Goal: Information Seeking & Learning: Find specific fact

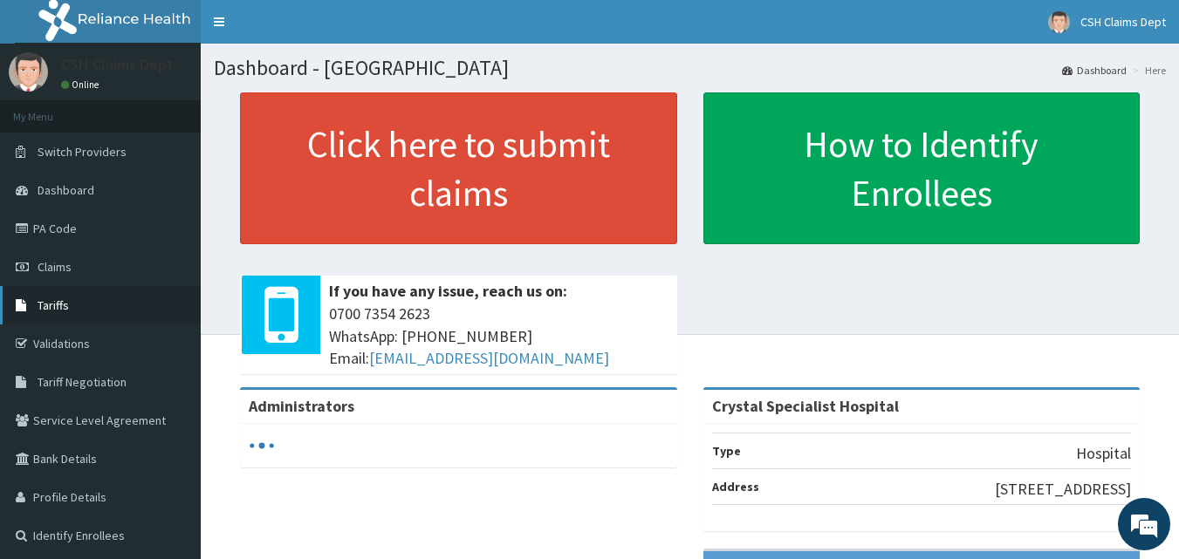
click at [90, 316] on link "Tariffs" at bounding box center [100, 305] width 201 height 38
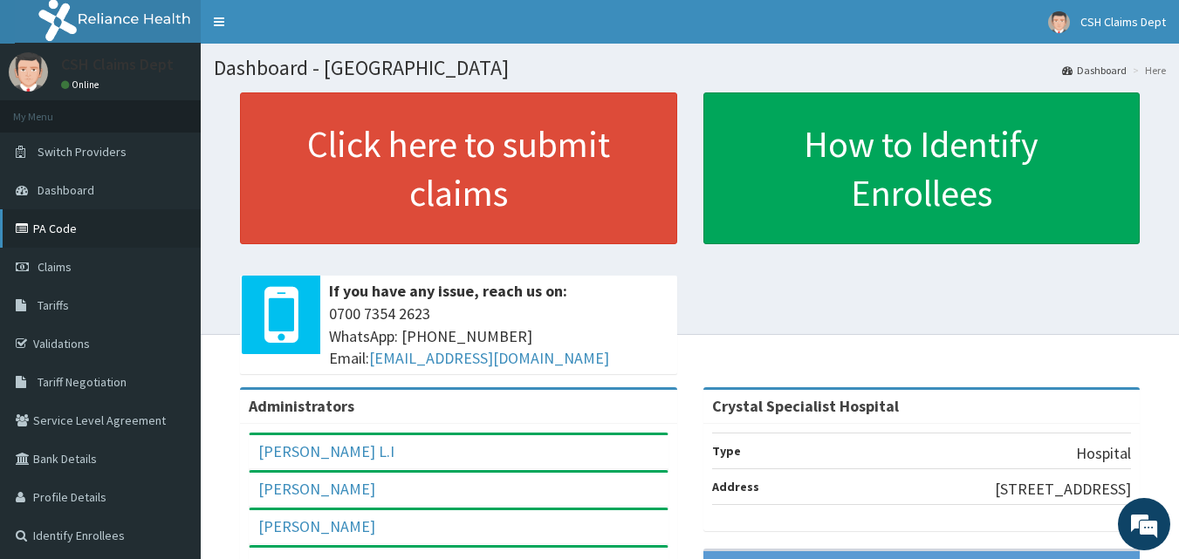
click at [90, 228] on link "PA Code" at bounding box center [100, 228] width 201 height 38
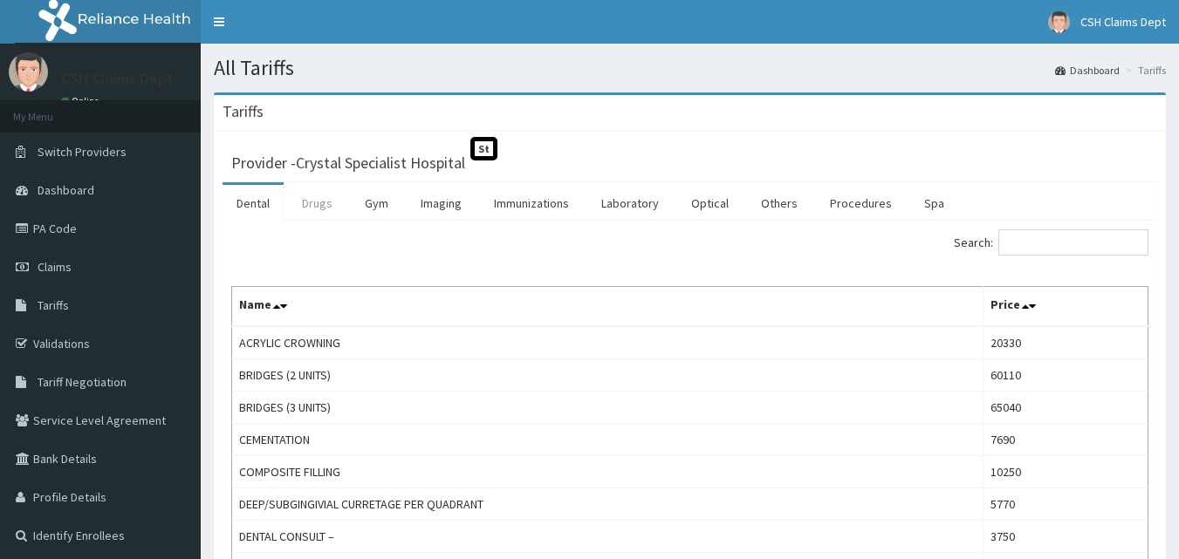
click at [311, 198] on link "Drugs" at bounding box center [317, 203] width 58 height 37
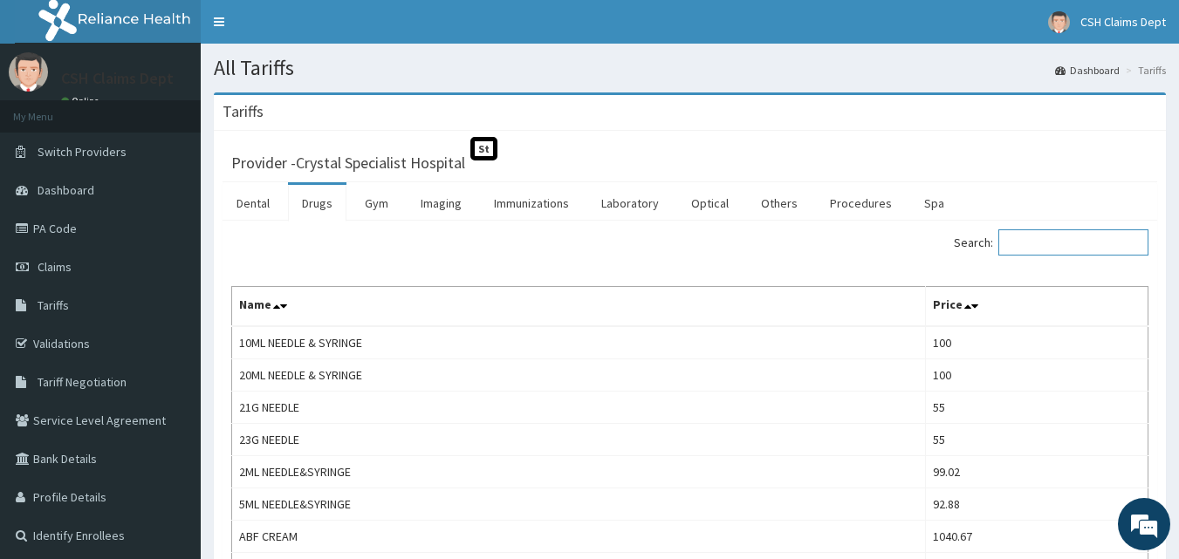
click at [1058, 236] on input "Search:" at bounding box center [1073, 242] width 150 height 26
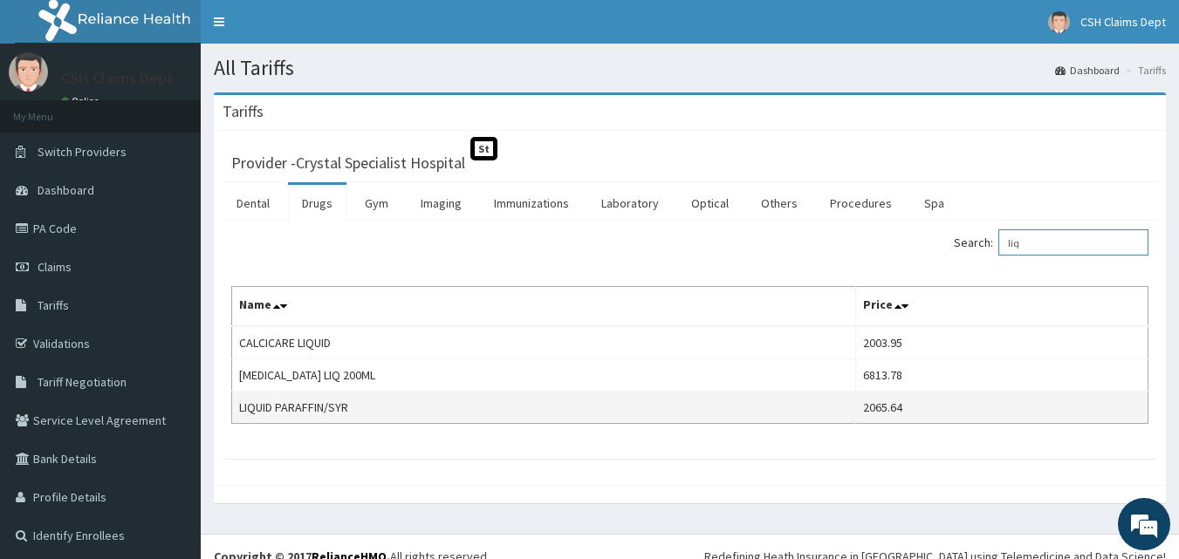
type input "liq"
drag, startPoint x: 887, startPoint y: 414, endPoint x: 814, endPoint y: 415, distance: 73.3
click at [814, 415] on tr "LIQUID PARAFFIN/SYR 2065.64" at bounding box center [690, 408] width 916 height 32
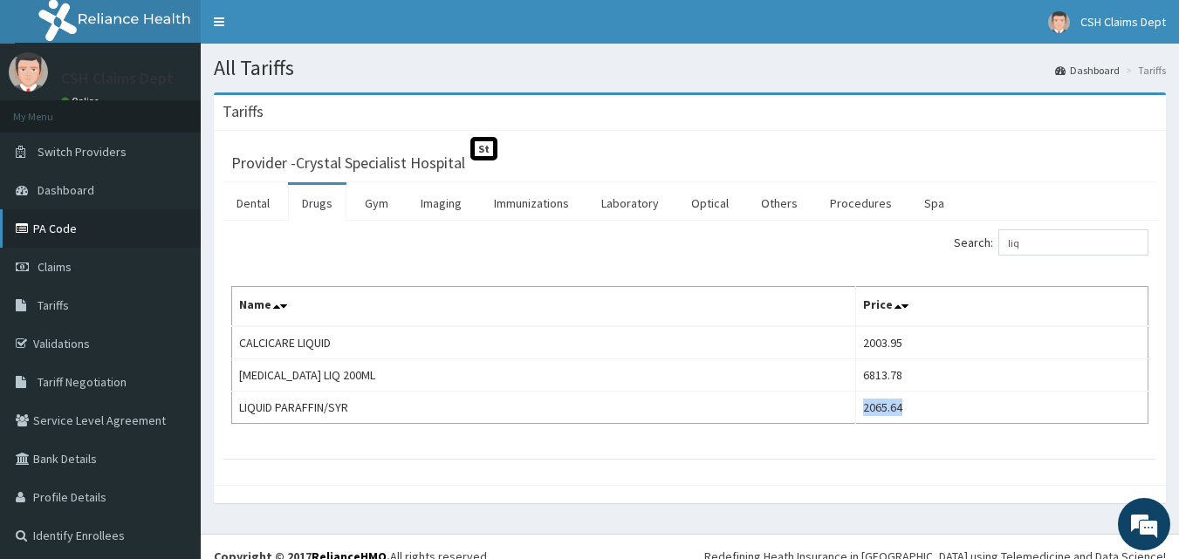
click at [120, 234] on link "PA Code" at bounding box center [100, 228] width 201 height 38
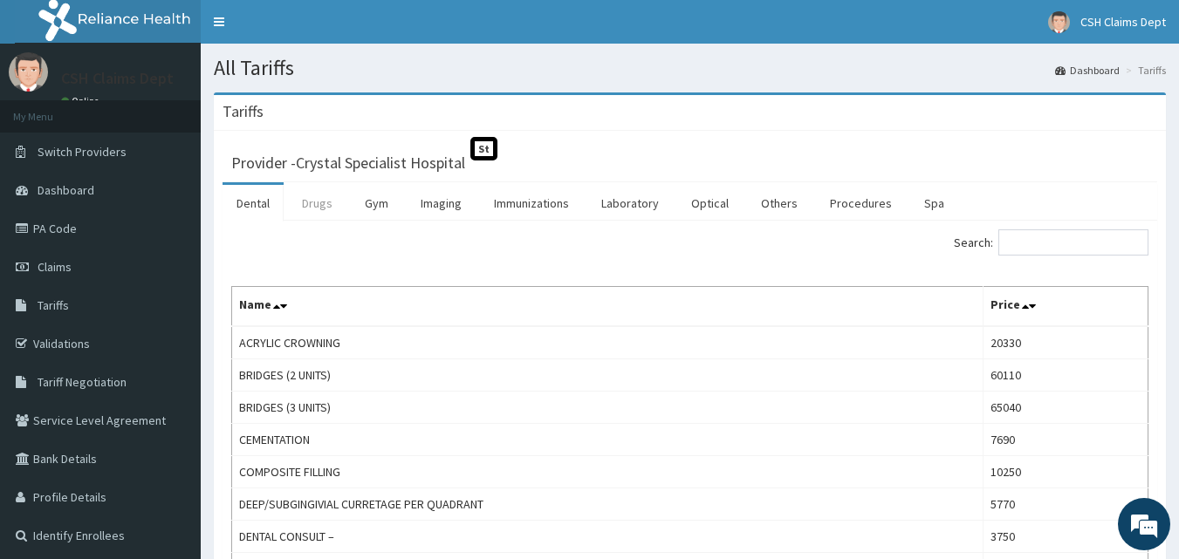
click at [312, 200] on link "Drugs" at bounding box center [317, 203] width 58 height 37
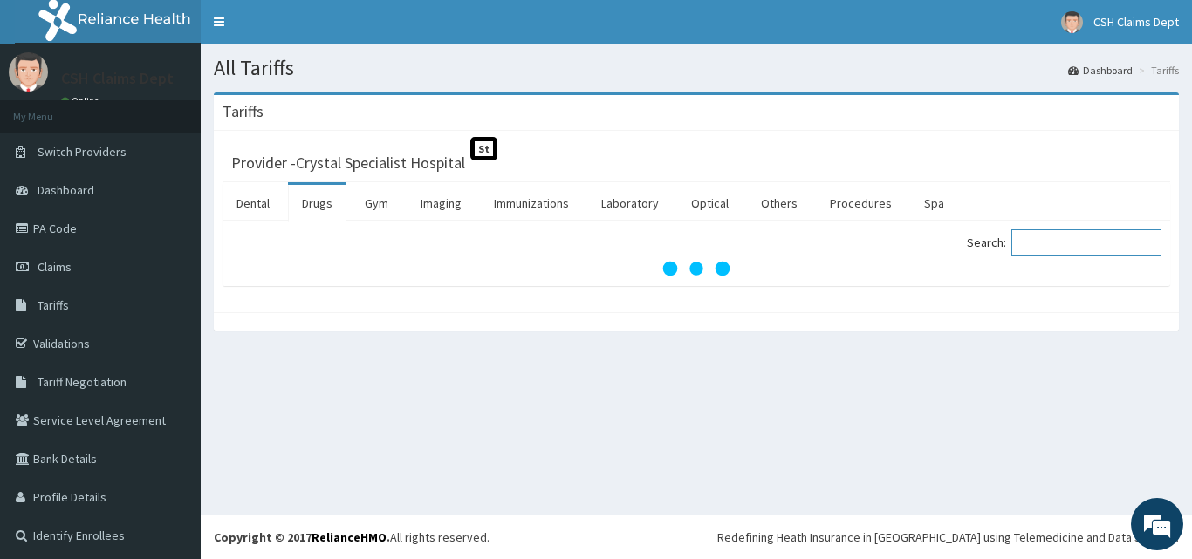
click at [1028, 245] on input "Search:" at bounding box center [1086, 242] width 150 height 26
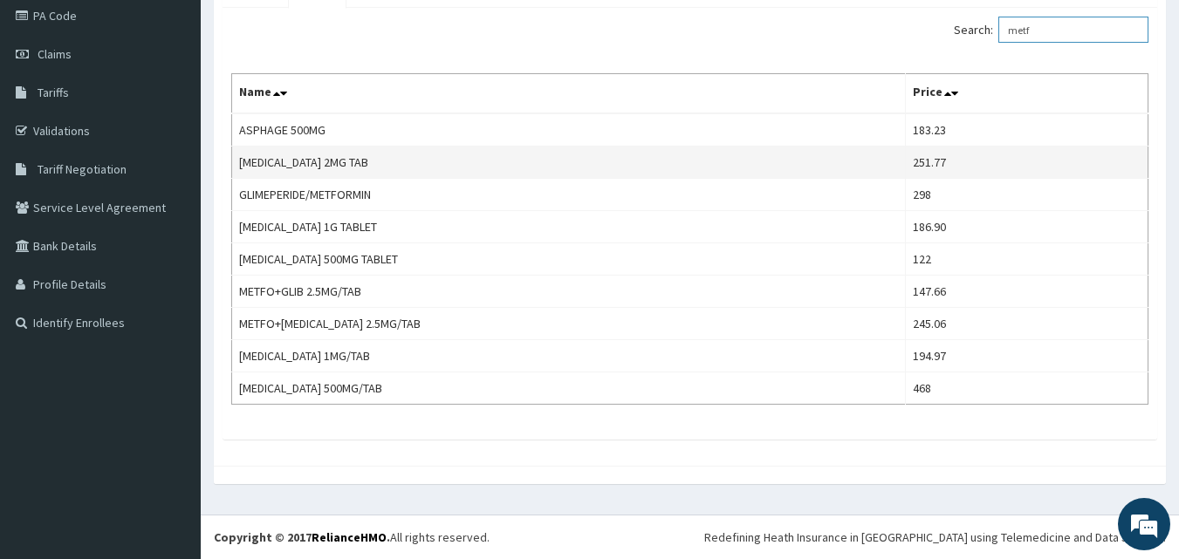
scroll to position [213, 0]
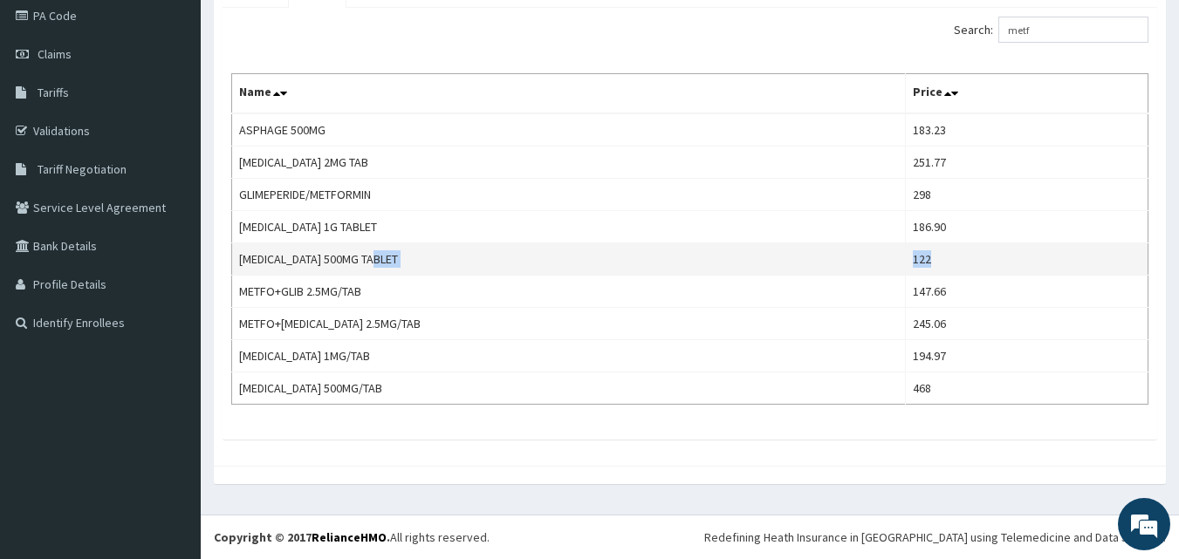
drag, startPoint x: 927, startPoint y: 264, endPoint x: 889, endPoint y: 264, distance: 37.5
click at [892, 264] on tr "GLUCOPHAGE 500MG TABLET 122" at bounding box center [690, 259] width 916 height 32
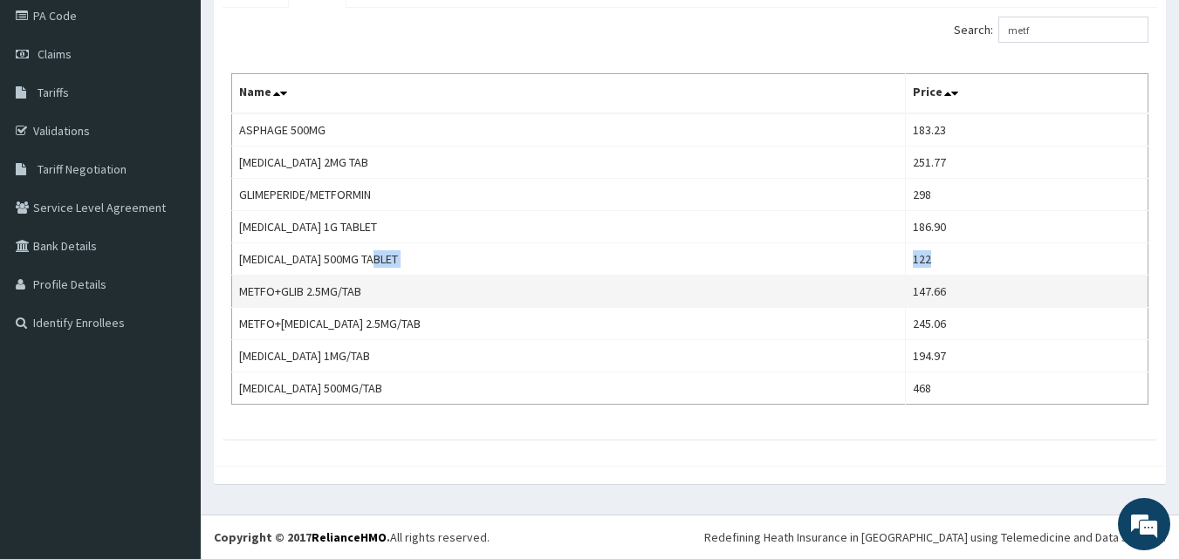
copy tr "122"
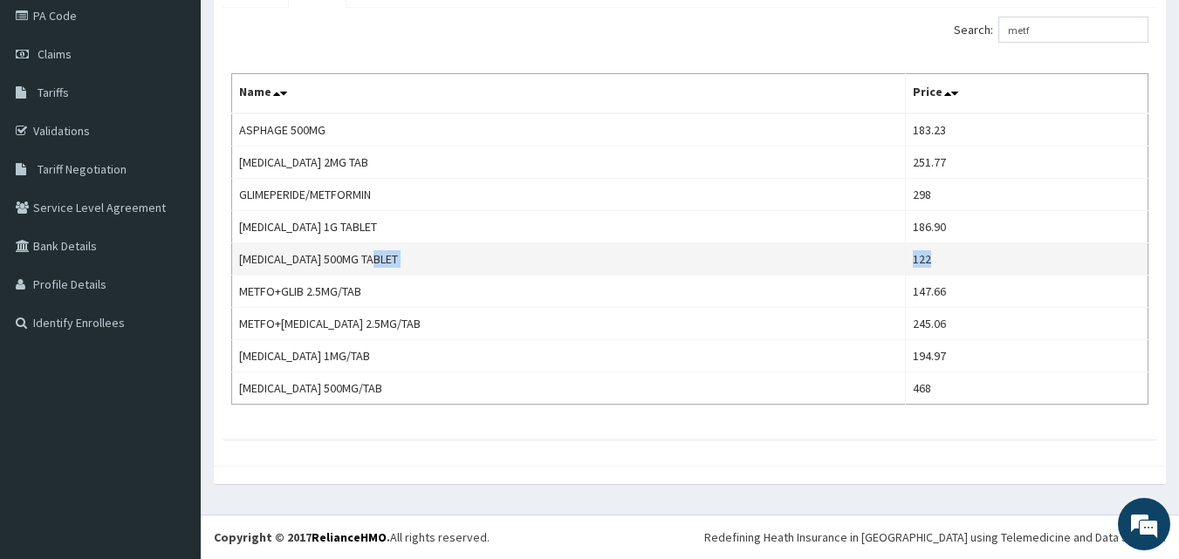
scroll to position [38, 0]
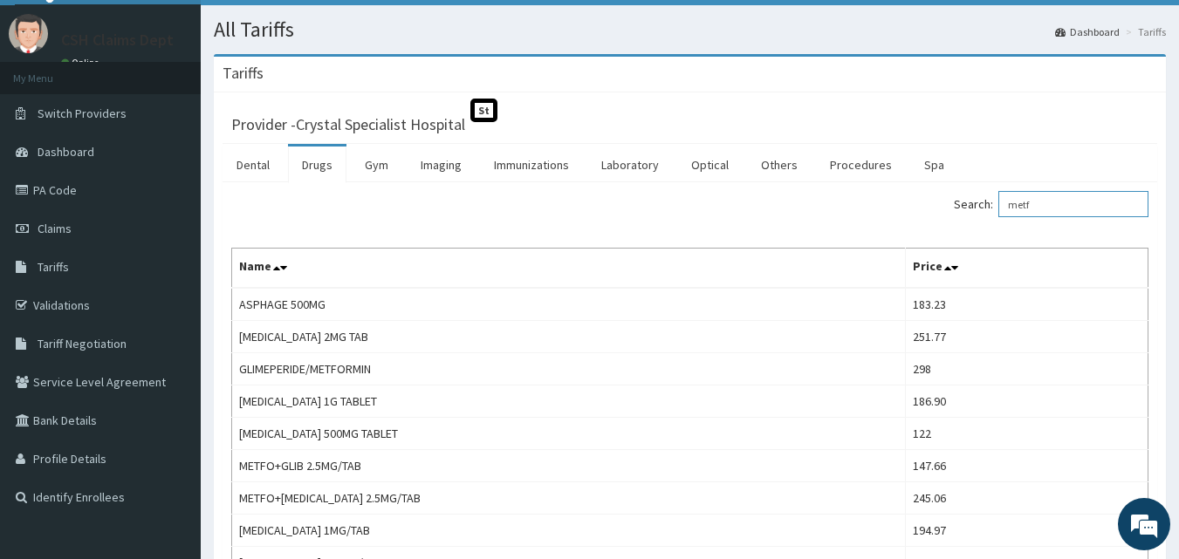
drag, startPoint x: 1014, startPoint y: 199, endPoint x: 962, endPoint y: 198, distance: 52.4
click at [963, 198] on div "Search: metf" at bounding box center [926, 206] width 446 height 31
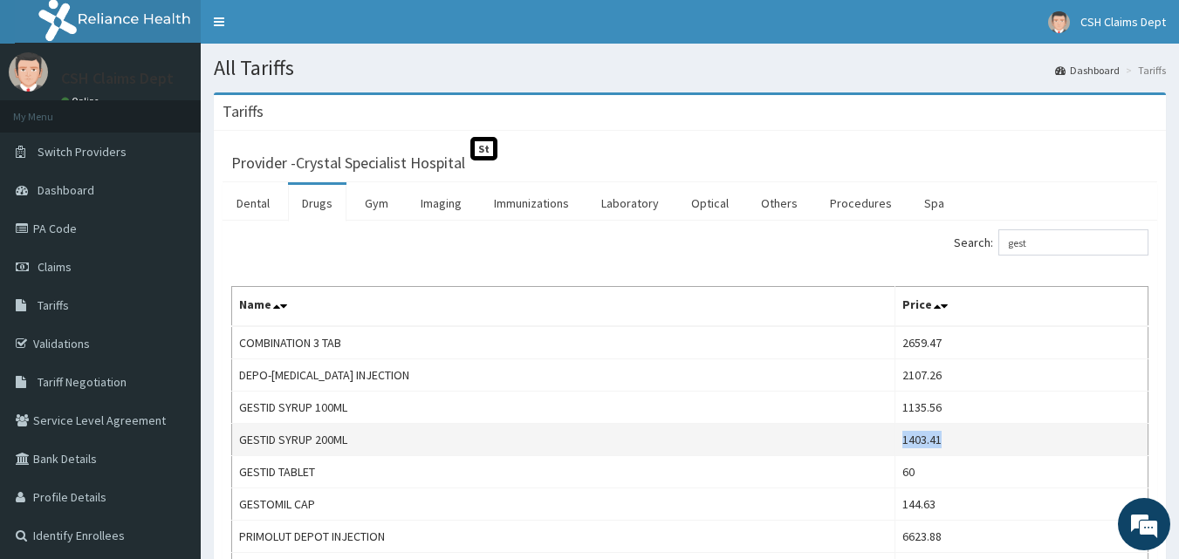
drag, startPoint x: 950, startPoint y: 447, endPoint x: 887, endPoint y: 447, distance: 62.8
click at [894, 447] on td "1403.41" at bounding box center [1020, 440] width 253 height 32
copy td "1403.41"
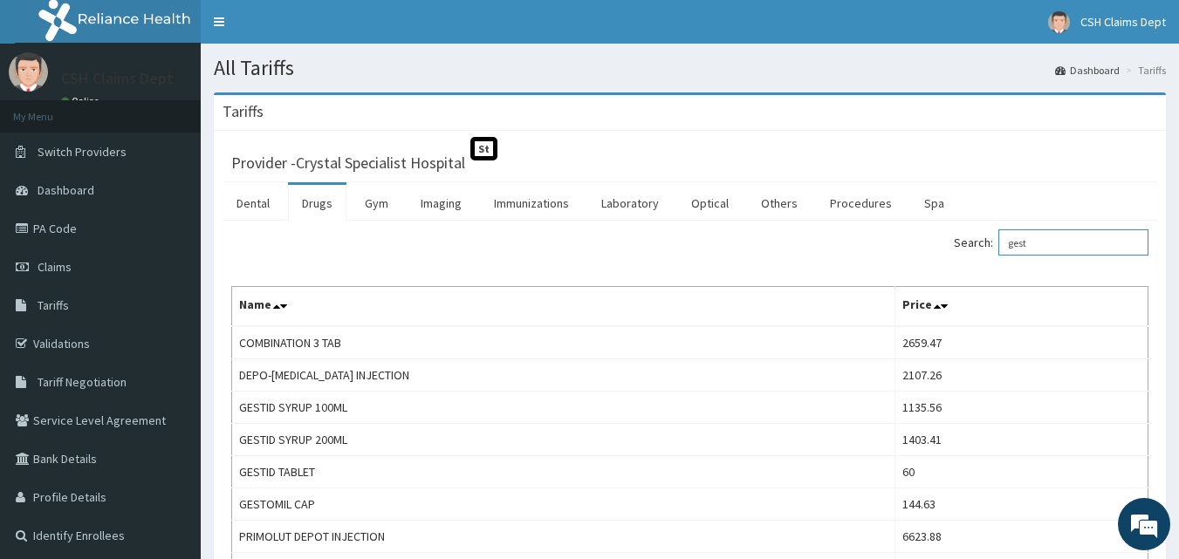
drag, startPoint x: 1045, startPoint y: 243, endPoint x: 982, endPoint y: 243, distance: 62.8
click at [982, 243] on label "Search: gest" at bounding box center [1051, 242] width 195 height 26
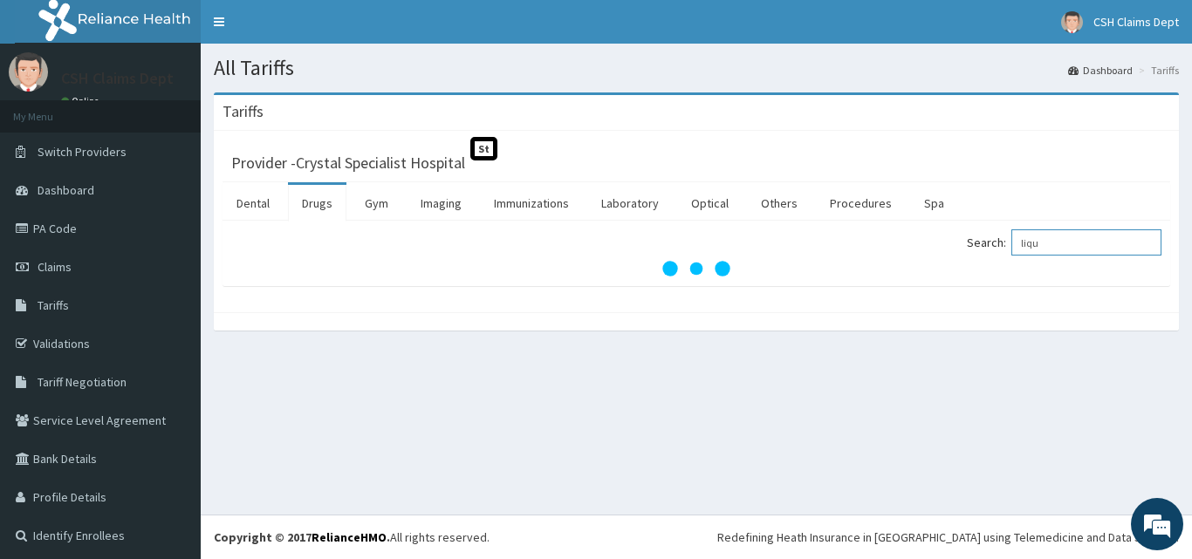
type input "liqu"
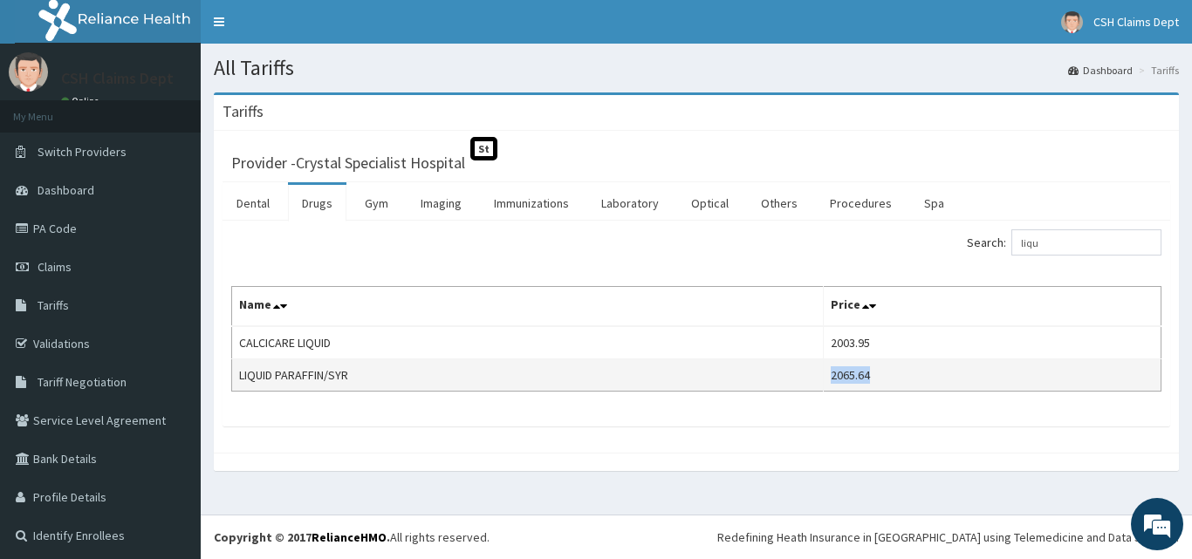
drag, startPoint x: 890, startPoint y: 386, endPoint x: 798, endPoint y: 385, distance: 92.5
click at [798, 385] on tr "LIQUID PARAFFIN/SYR 2065.64" at bounding box center [696, 376] width 929 height 32
copy tr "2065.64"
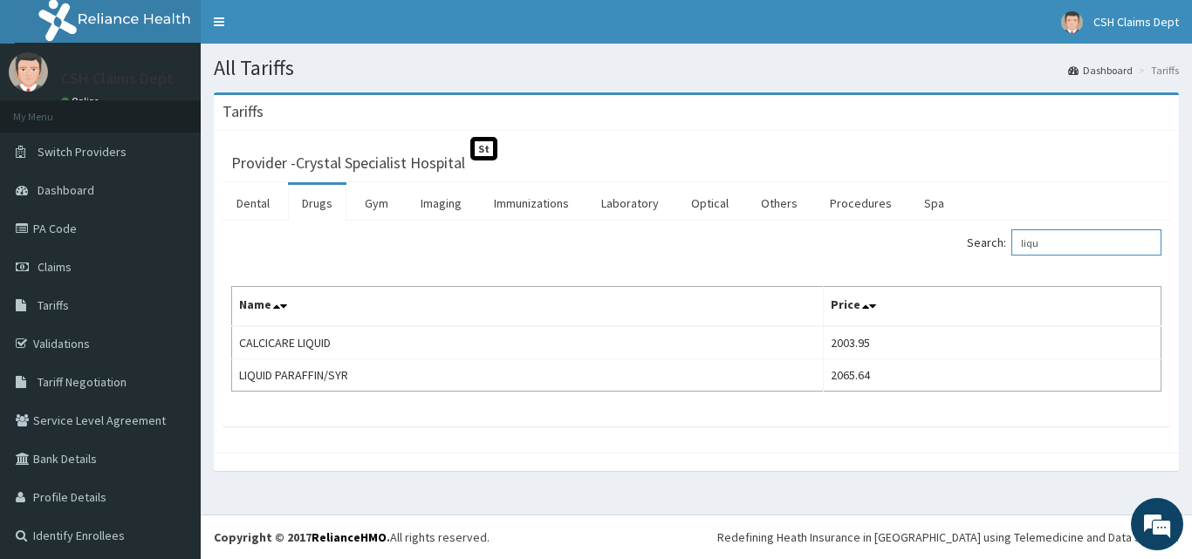
drag, startPoint x: 1063, startPoint y: 251, endPoint x: 966, endPoint y: 234, distance: 98.4
click at [966, 234] on div "Search: liqu" at bounding box center [935, 244] width 452 height 31
